Goal: Information Seeking & Learning: Learn about a topic

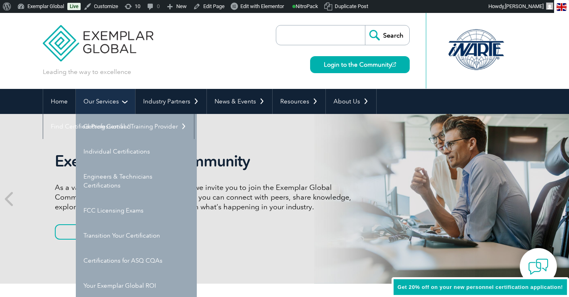
click at [99, 100] on link "Our Services" at bounding box center [105, 101] width 59 height 25
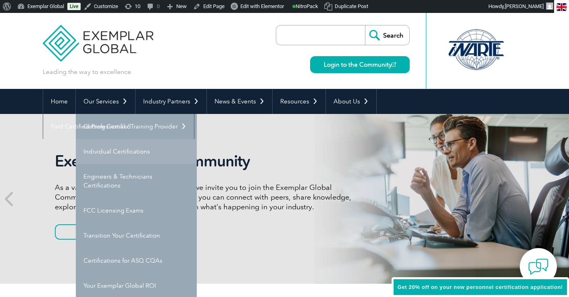
click at [111, 149] on link "Individual Certifications" at bounding box center [136, 151] width 121 height 25
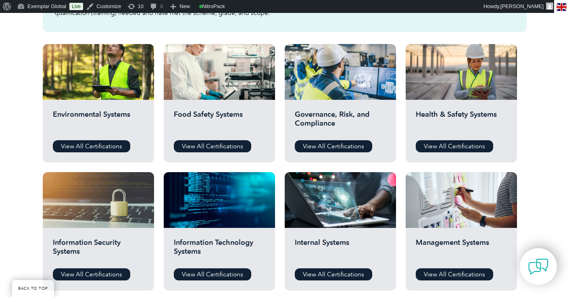
scroll to position [281, 0]
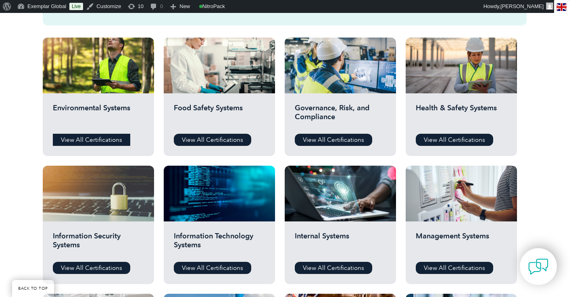
click at [106, 137] on link "View All Certifications" at bounding box center [91, 140] width 77 height 12
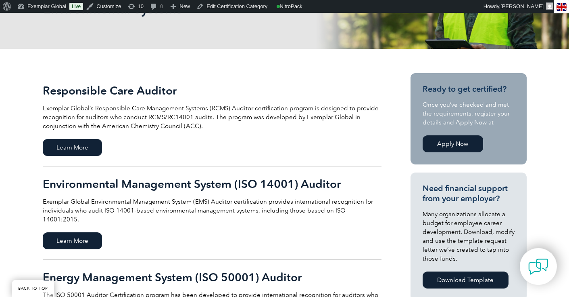
scroll to position [156, 0]
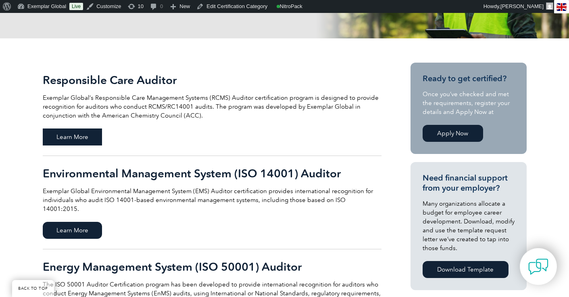
click at [78, 135] on span "Learn More" at bounding box center [72, 136] width 59 height 17
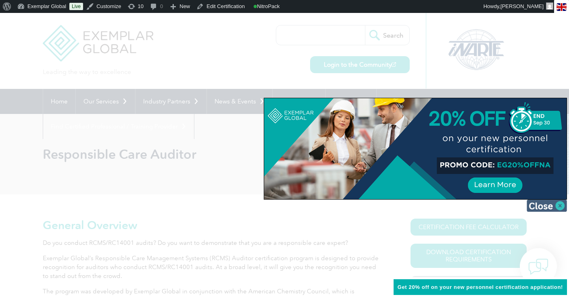
click at [560, 205] on img at bounding box center [547, 205] width 40 height 12
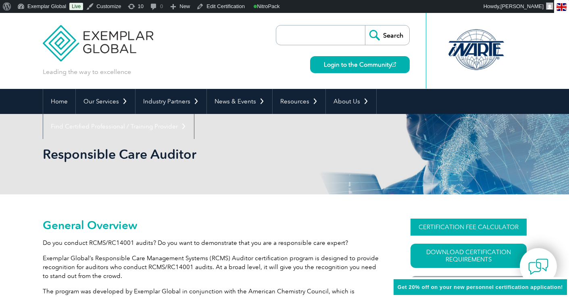
click at [473, 230] on link "CERTIFICATION FEE CALCULATOR" at bounding box center [469, 226] width 116 height 17
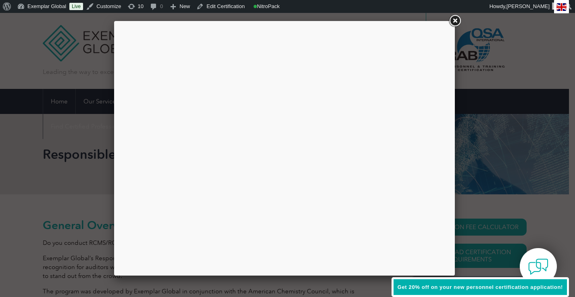
click at [455, 23] on link at bounding box center [455, 21] width 15 height 15
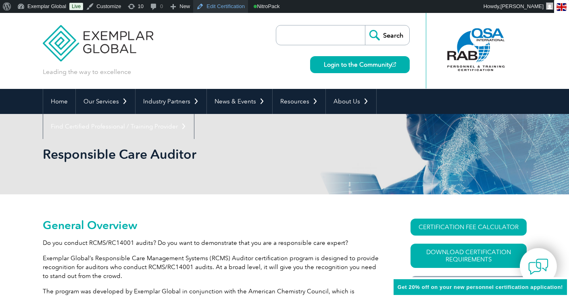
click at [220, 9] on link "Edit Certification" at bounding box center [220, 6] width 55 height 13
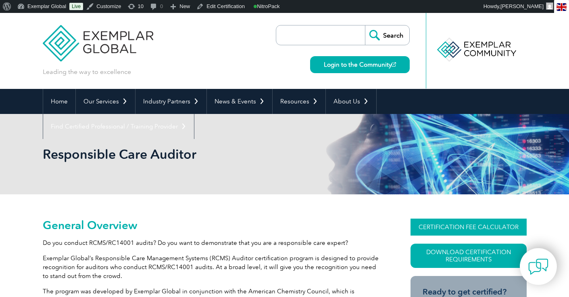
click at [441, 227] on link "CERTIFICATION FEE CALCULATOR" at bounding box center [469, 226] width 116 height 17
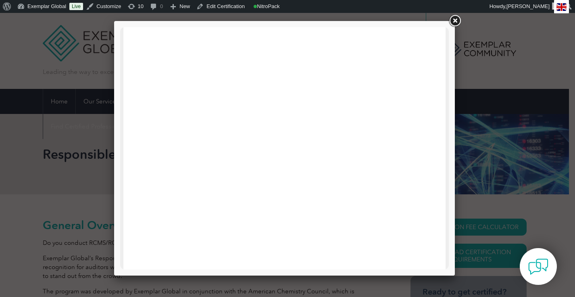
click at [455, 23] on link at bounding box center [455, 21] width 15 height 15
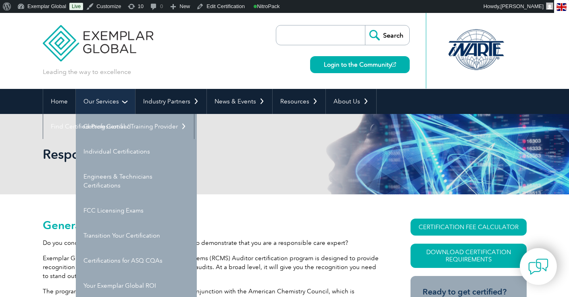
click at [113, 100] on link "Our Services" at bounding box center [105, 101] width 59 height 25
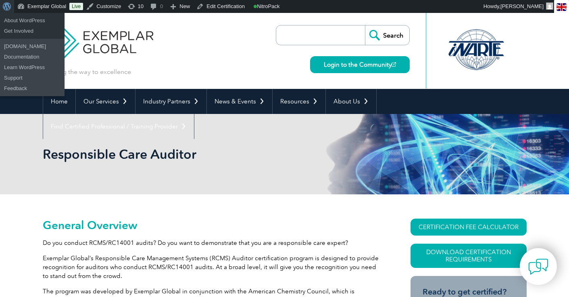
click at [8, 7] on span "Toolbar" at bounding box center [6, 5] width 6 height 11
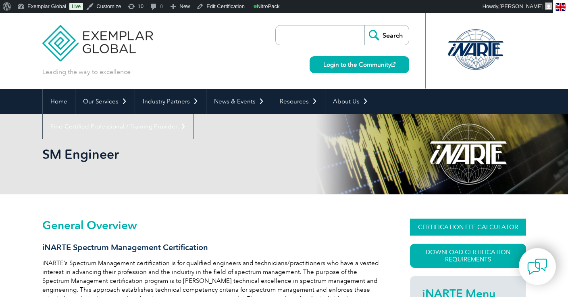
click at [459, 228] on link "CERTIFICATION FEE CALCULATOR" at bounding box center [468, 226] width 116 height 17
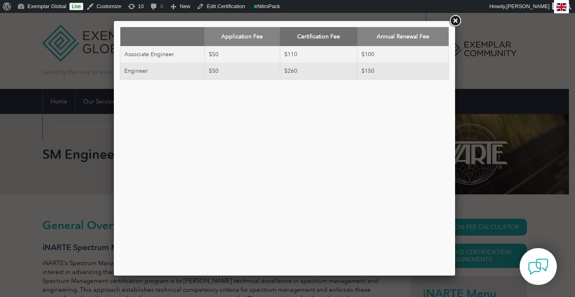
click at [452, 20] on link at bounding box center [454, 21] width 15 height 15
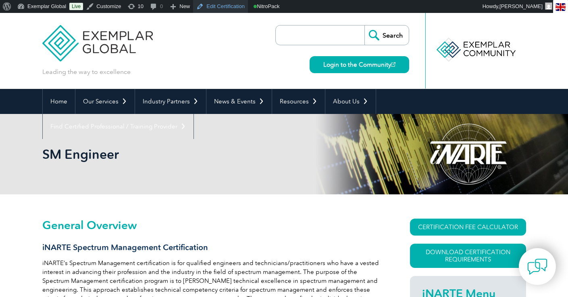
click at [222, 7] on link "Edit Certification" at bounding box center [220, 6] width 55 height 13
